Goal: Task Accomplishment & Management: Manage account settings

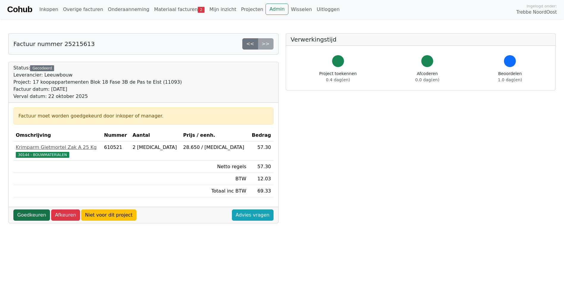
click at [28, 218] on link "Goedkeuren" at bounding box center [31, 215] width 37 height 11
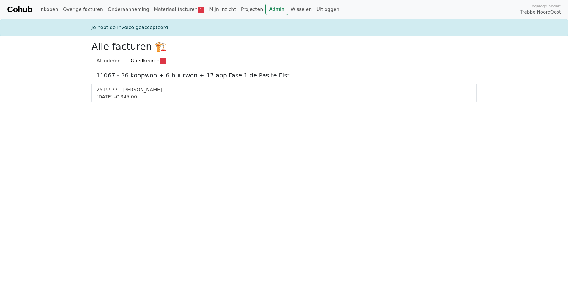
click at [119, 93] on div "2519977 - Van Dalen" at bounding box center [284, 89] width 375 height 7
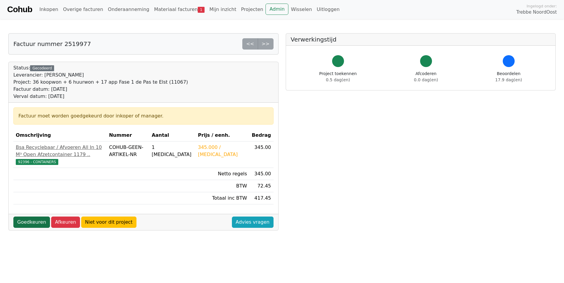
click at [40, 228] on link "Goedkeuren" at bounding box center [31, 222] width 37 height 11
